Goal: Find specific page/section

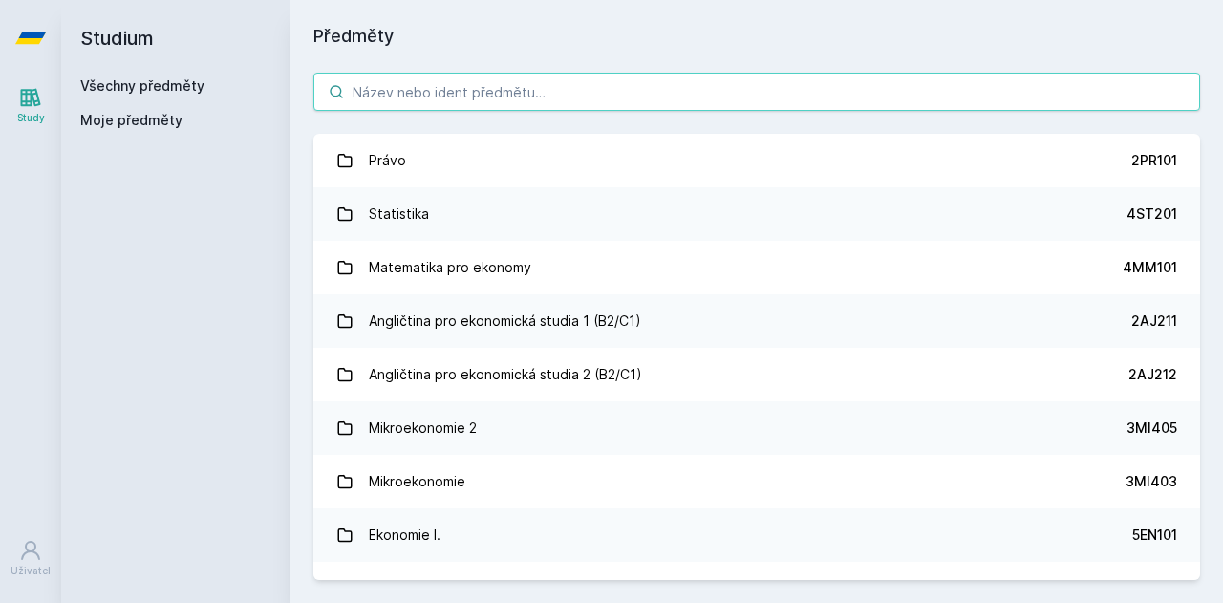
click at [383, 94] on input "search" at bounding box center [756, 92] width 886 height 38
paste input "5HD337"
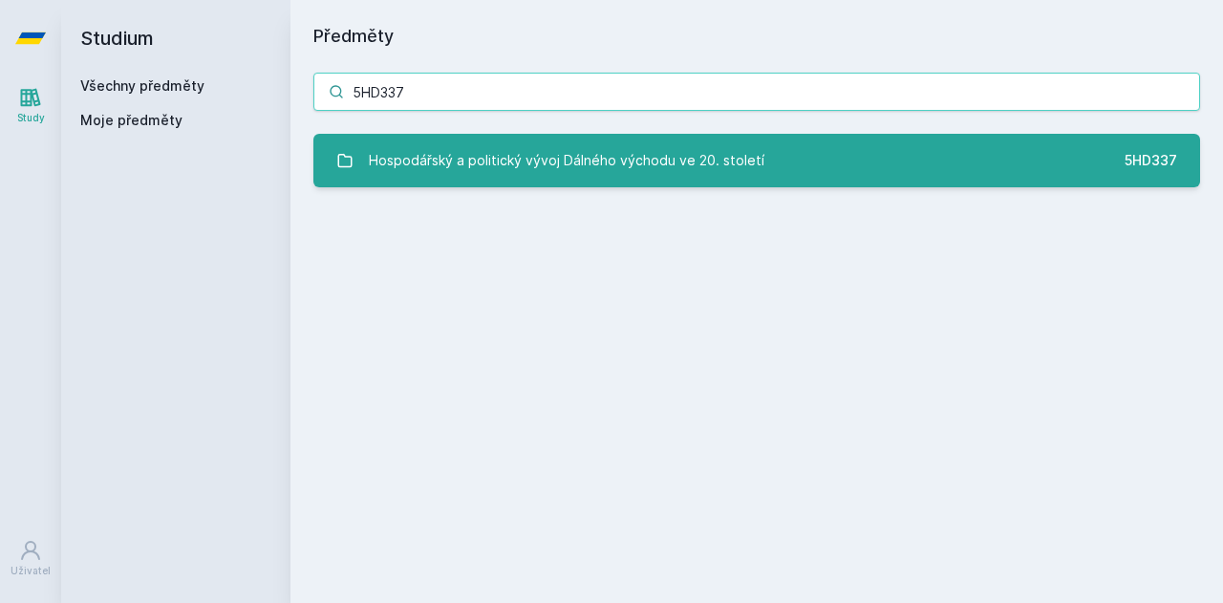
type input "5HD337"
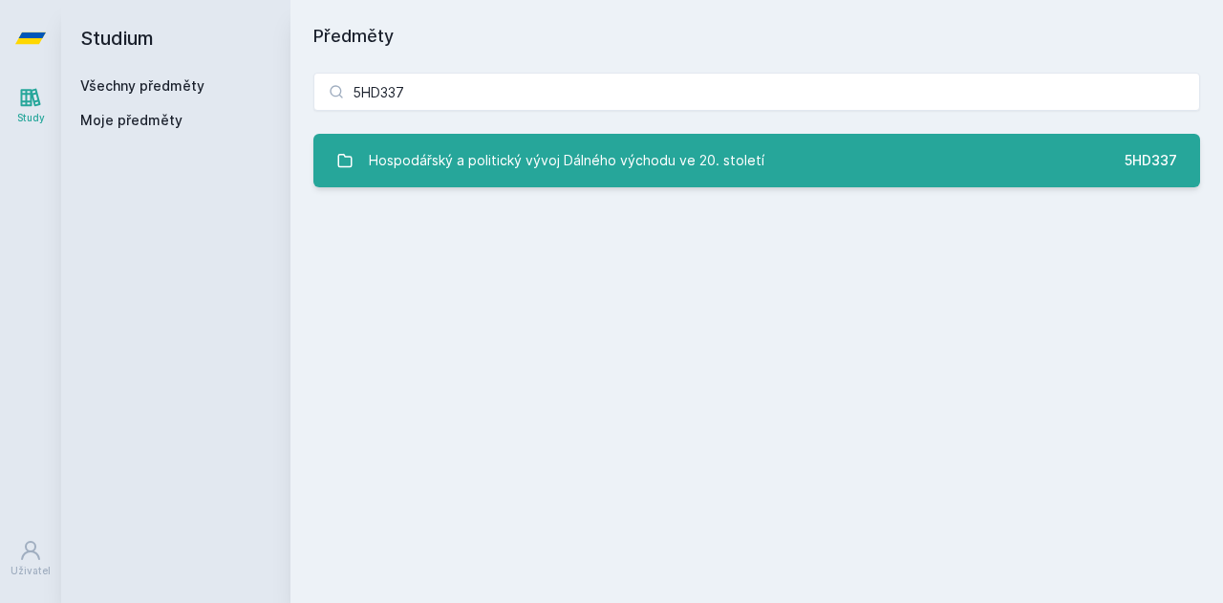
click at [475, 156] on div "Hospodářský a politický vývoj Dálného východu ve 20. století" at bounding box center [566, 160] width 395 height 38
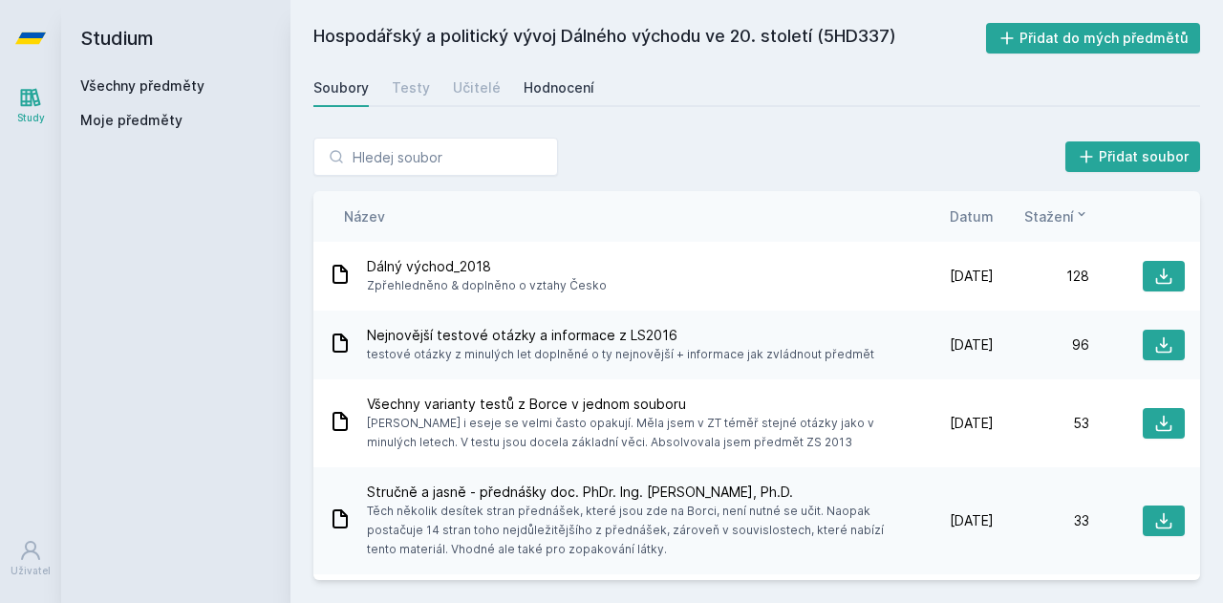
click at [539, 81] on div "Hodnocení" at bounding box center [558, 87] width 71 height 19
click at [1142, 279] on button at bounding box center [1163, 276] width 42 height 31
